Goal: Navigation & Orientation: Find specific page/section

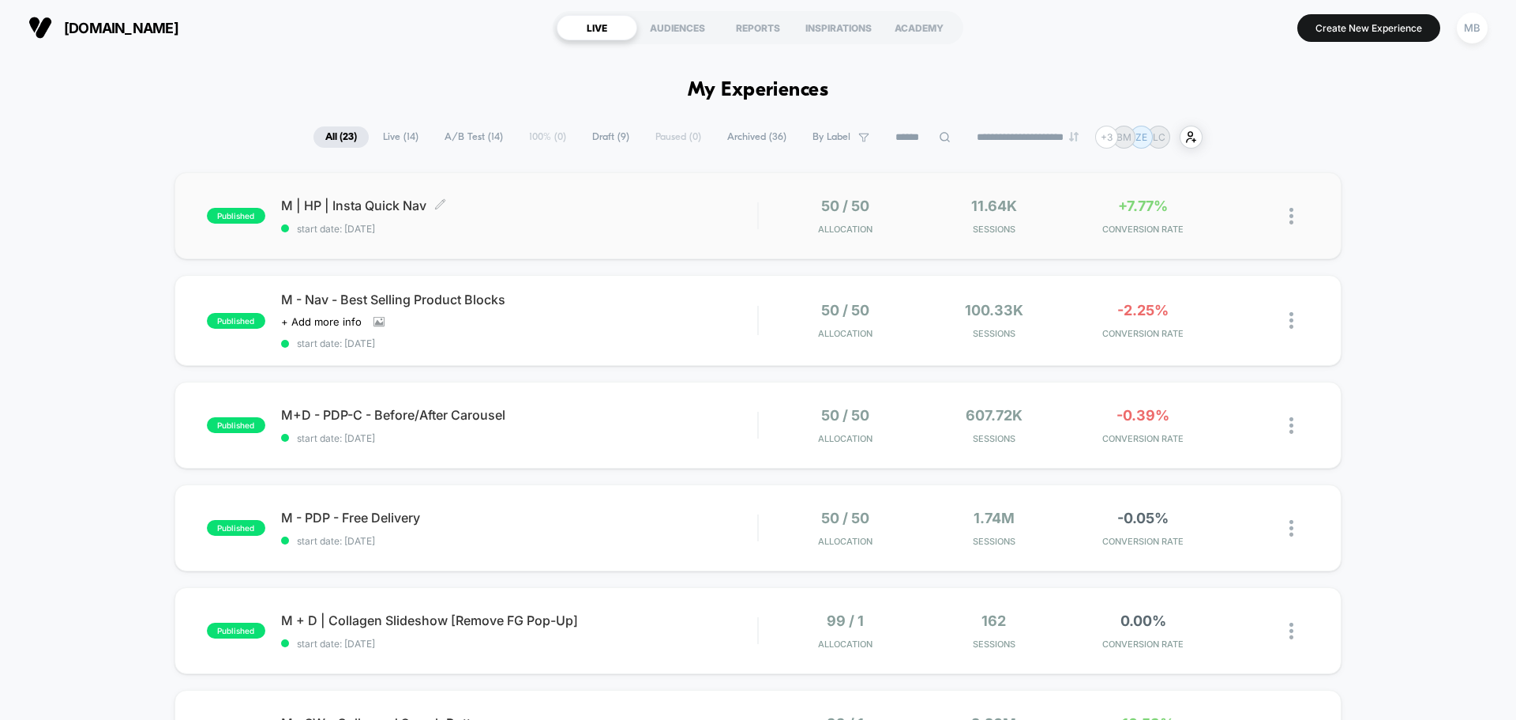
click at [660, 199] on span "M | HP | Insta Quick Nav Click to edit experience details" at bounding box center [519, 205] width 476 height 16
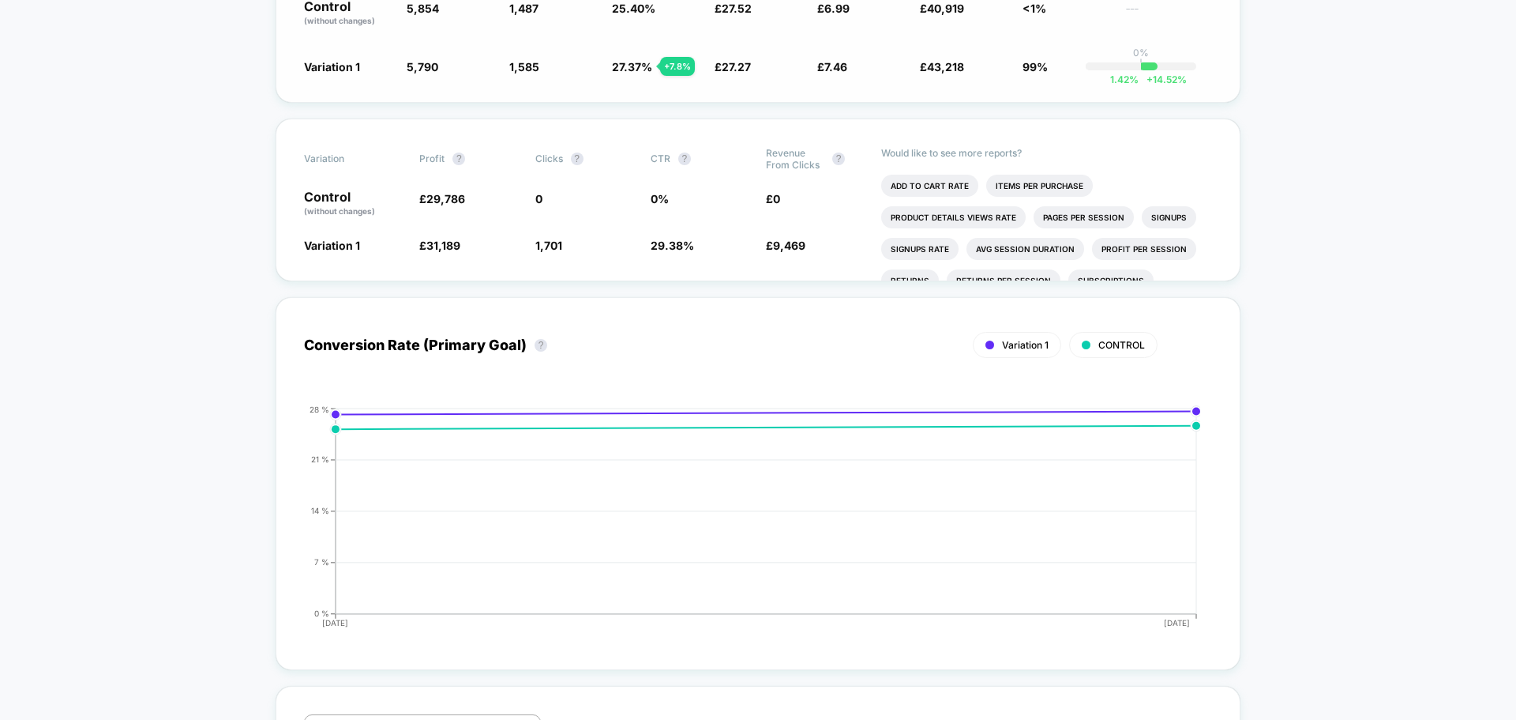
scroll to position [316, 0]
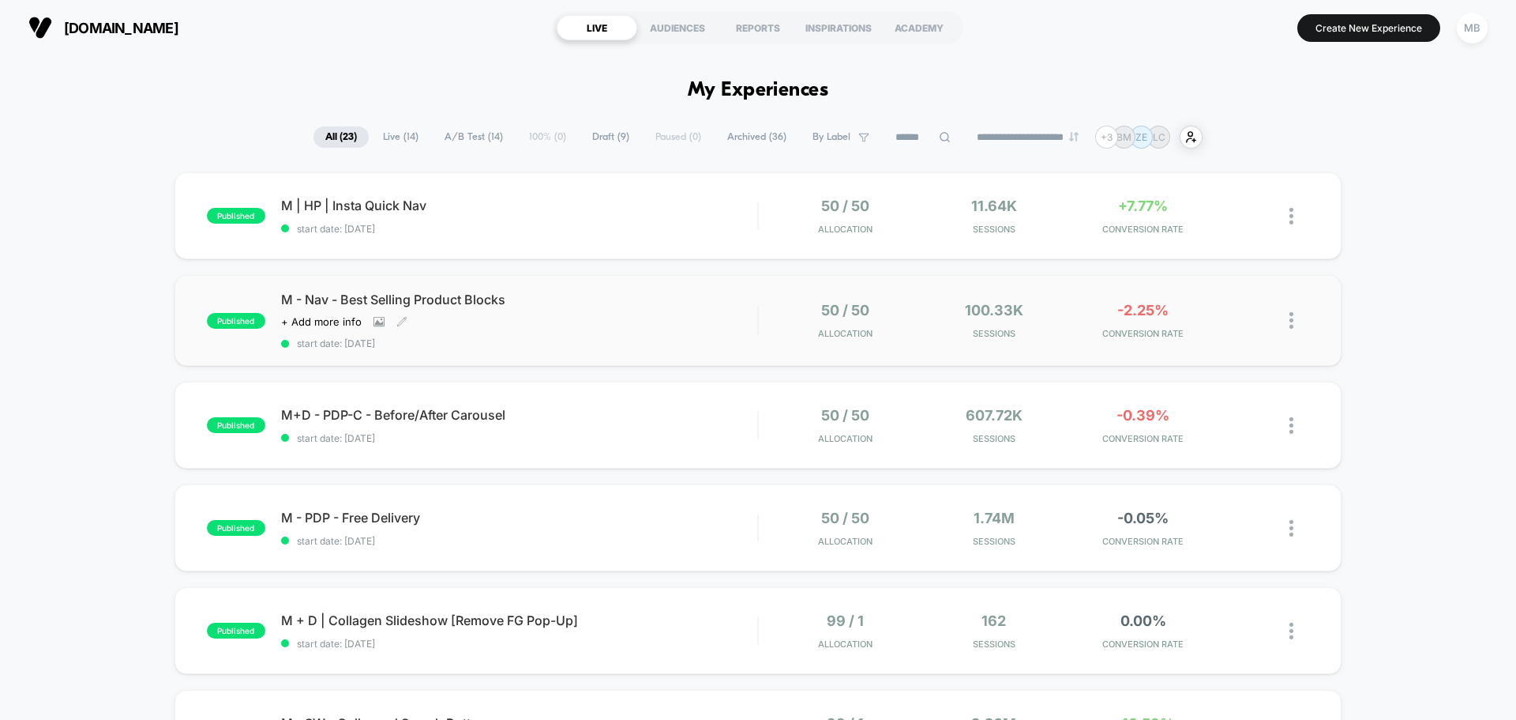
click at [640, 315] on div "M - Nav - Best Selling Product Blocks Click to view images Click to edit experi…" at bounding box center [519, 320] width 476 height 58
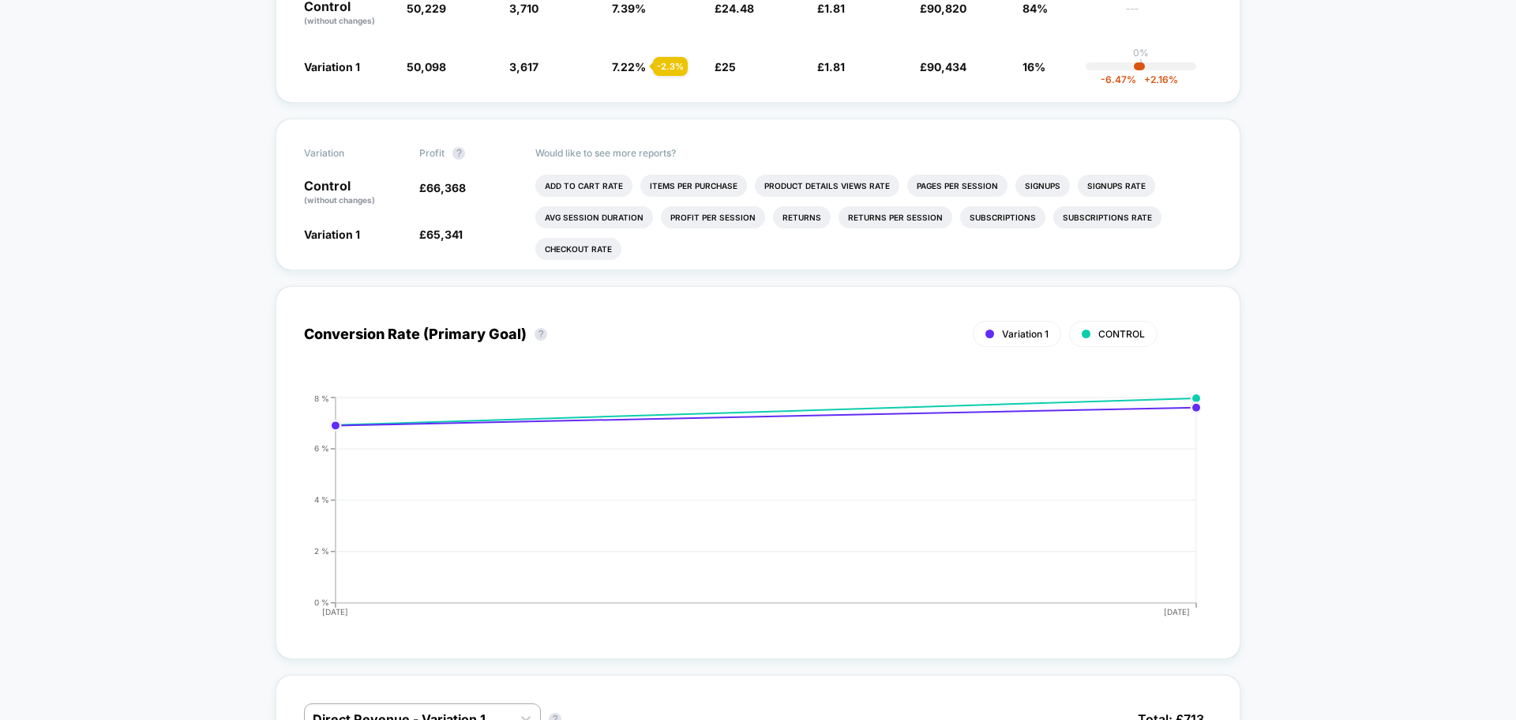
scroll to position [711, 0]
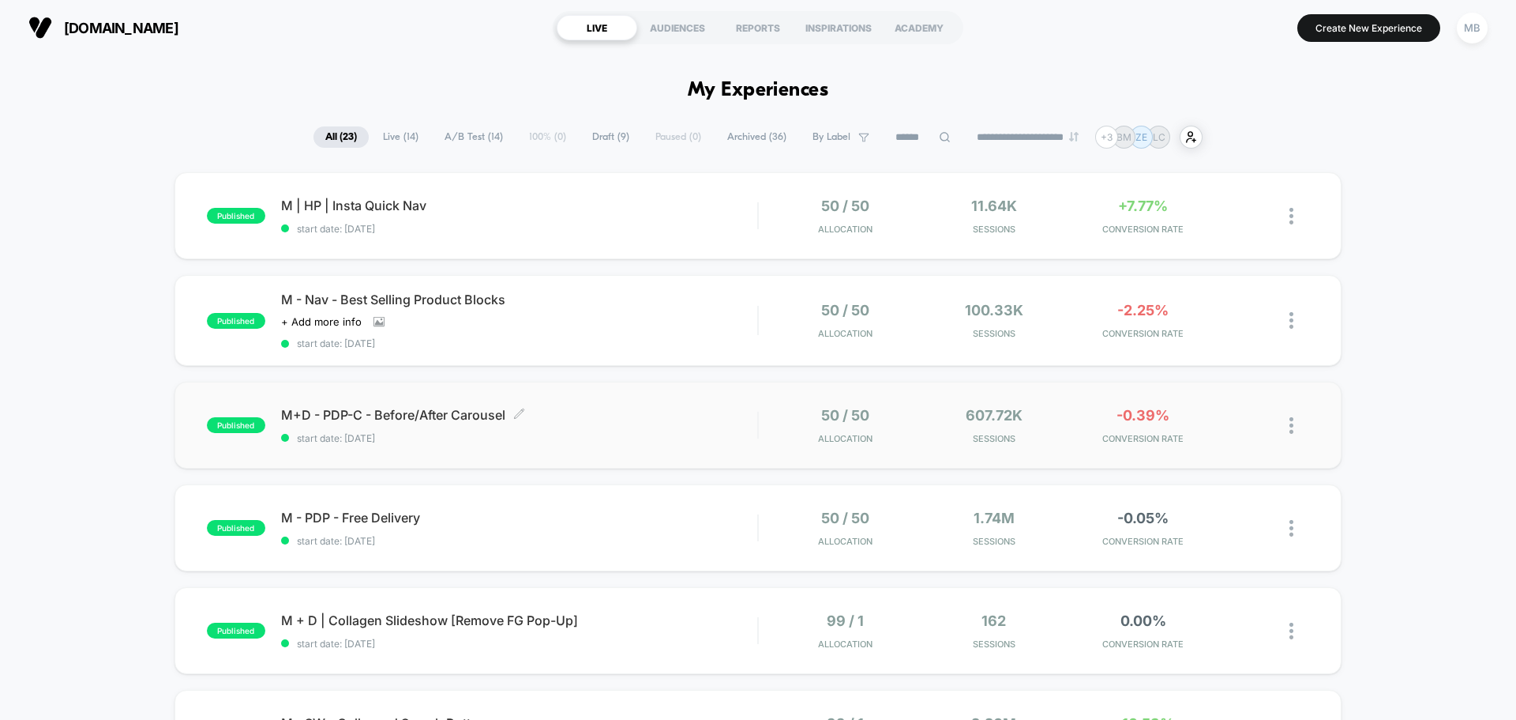
click at [679, 423] on div "M+D - PDP-C - Before/After Carousel Click to edit experience details Click to e…" at bounding box center [519, 425] width 476 height 37
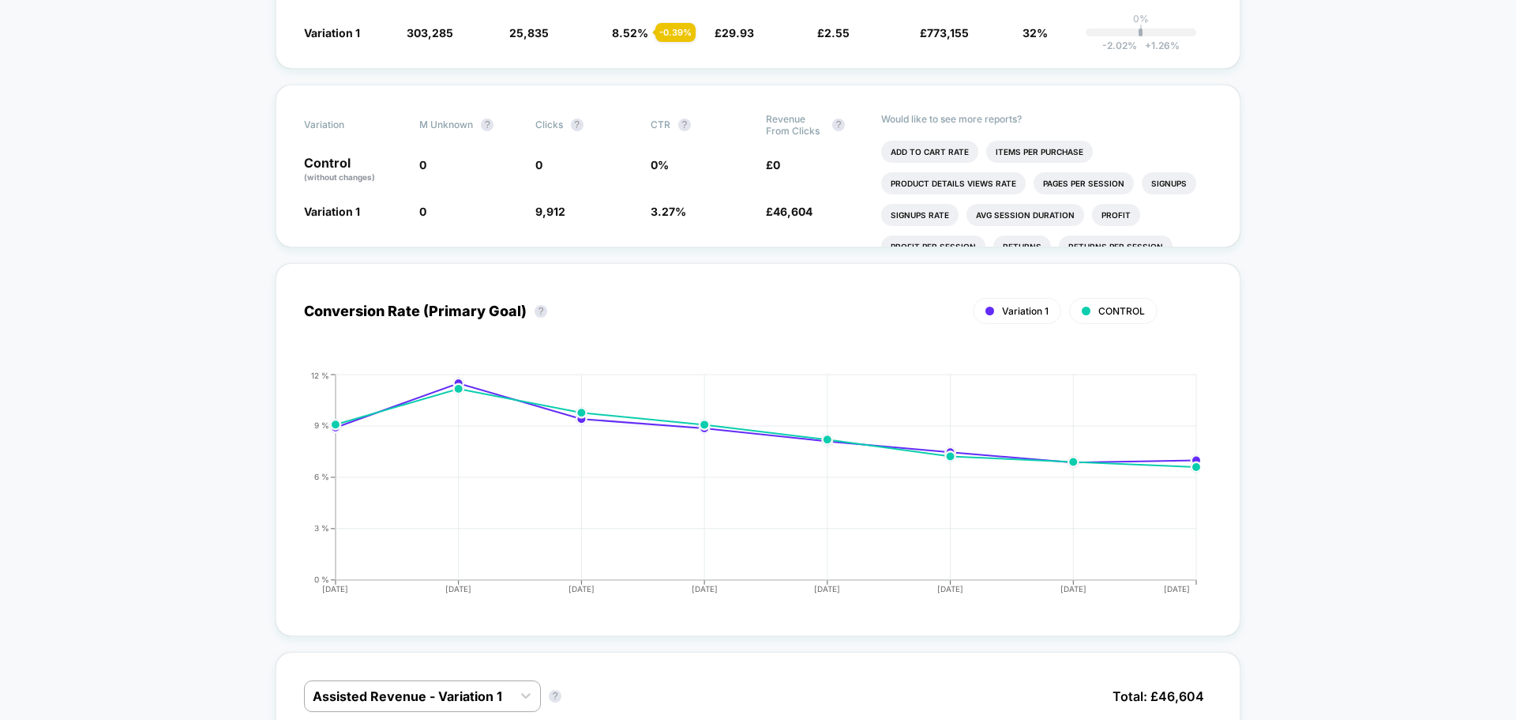
scroll to position [158, 0]
